Goal: Information Seeking & Learning: Find specific fact

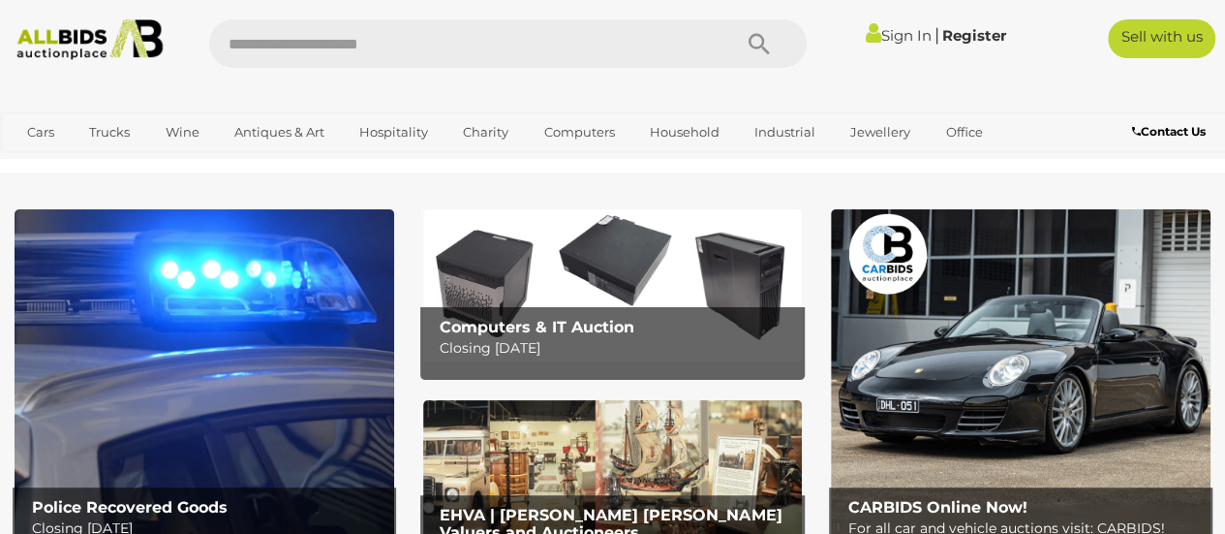
click at [270, 46] on input "text" at bounding box center [460, 43] width 503 height 48
type input "******"
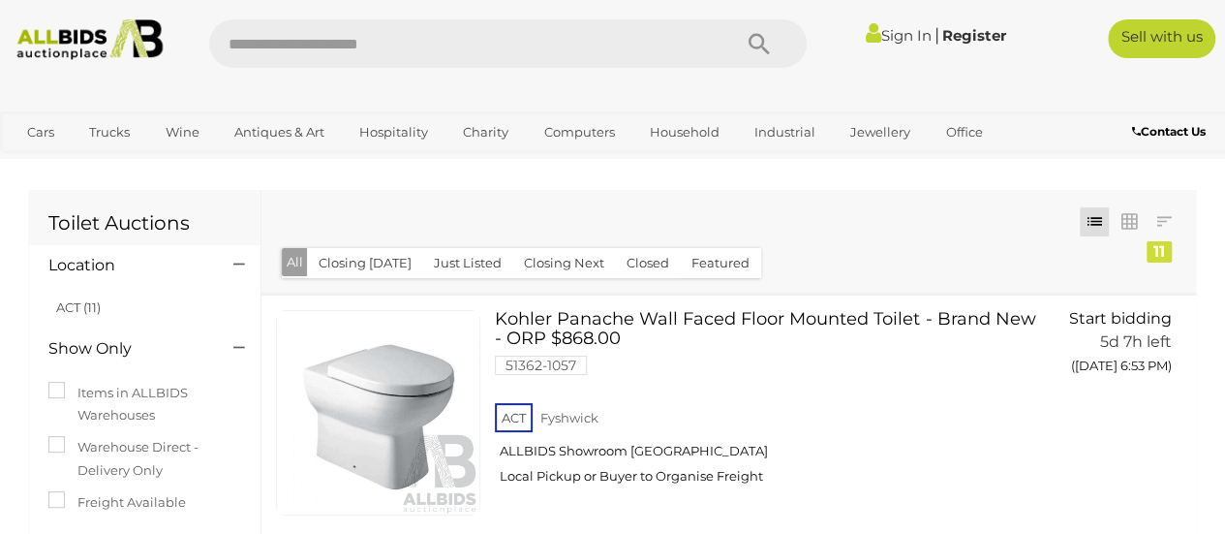
click at [281, 47] on input "text" at bounding box center [460, 43] width 503 height 48
type input "********"
